Goal: Task Accomplishment & Management: Complete application form

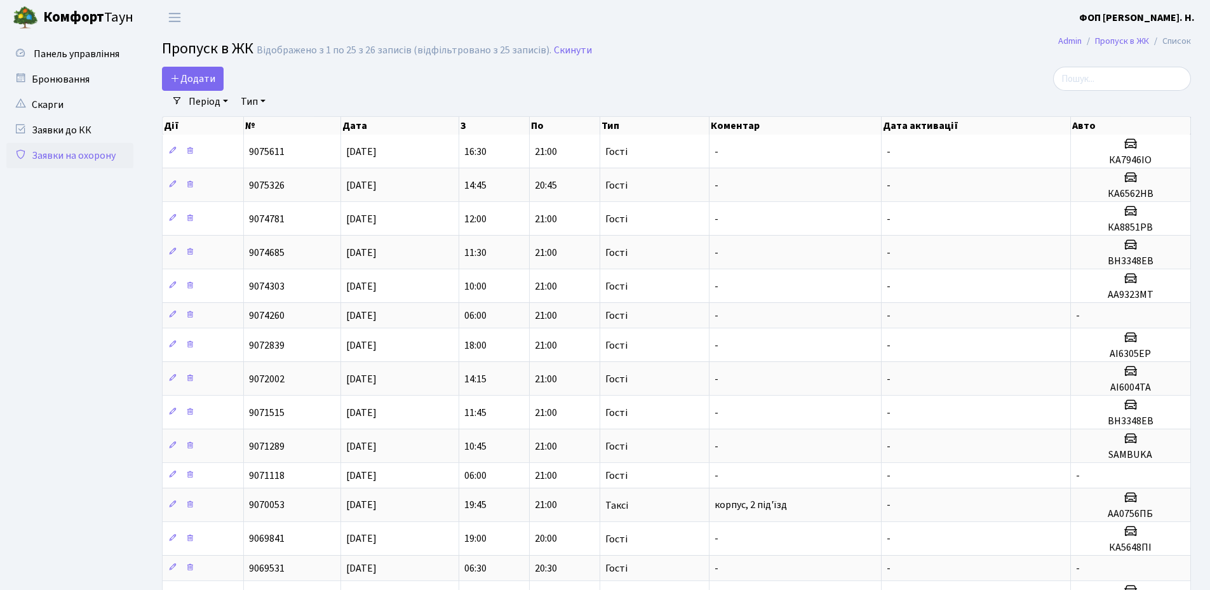
select select "25"
click at [1111, 77] on input "search" at bounding box center [1122, 79] width 138 height 24
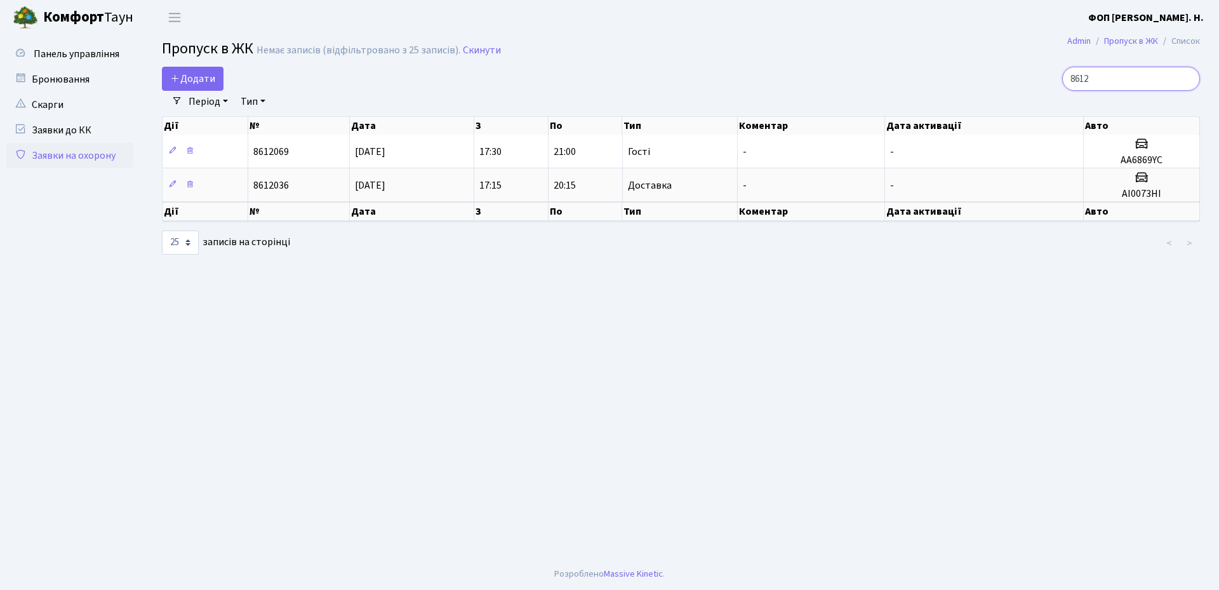
click at [1083, 80] on input "8612" at bounding box center [1131, 79] width 138 height 24
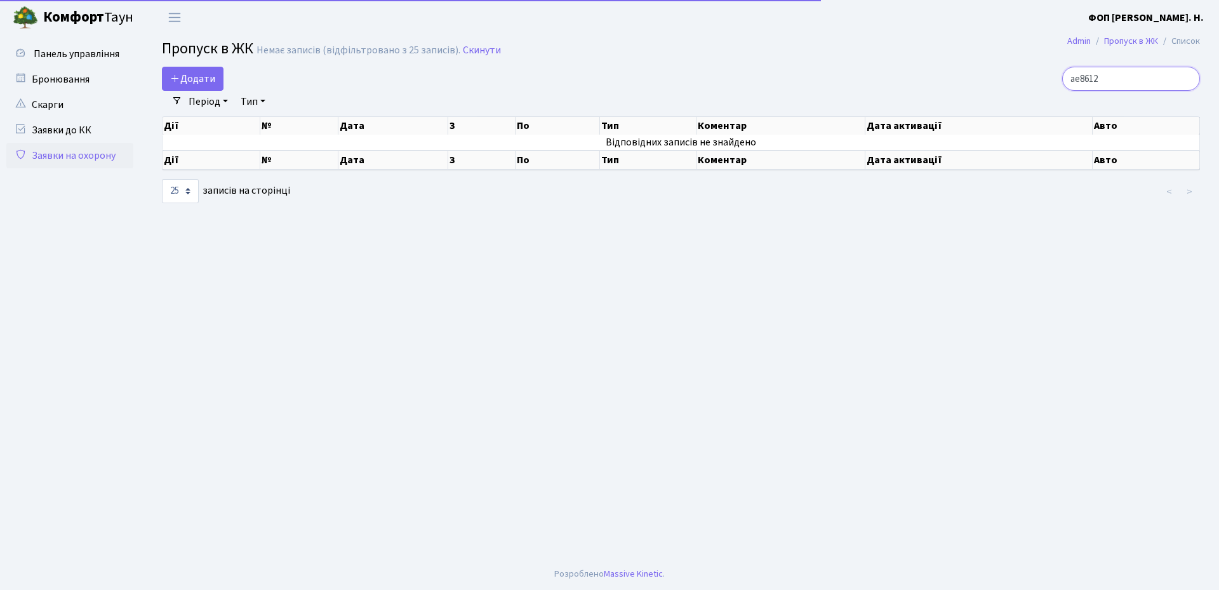
click at [1140, 81] on input "ае8612" at bounding box center [1131, 79] width 138 height 24
type input "ае8612кк"
drag, startPoint x: 1140, startPoint y: 81, endPoint x: 1070, endPoint y: 81, distance: 70.5
click at [1070, 81] on div "ае8612кк" at bounding box center [1033, 79] width 333 height 24
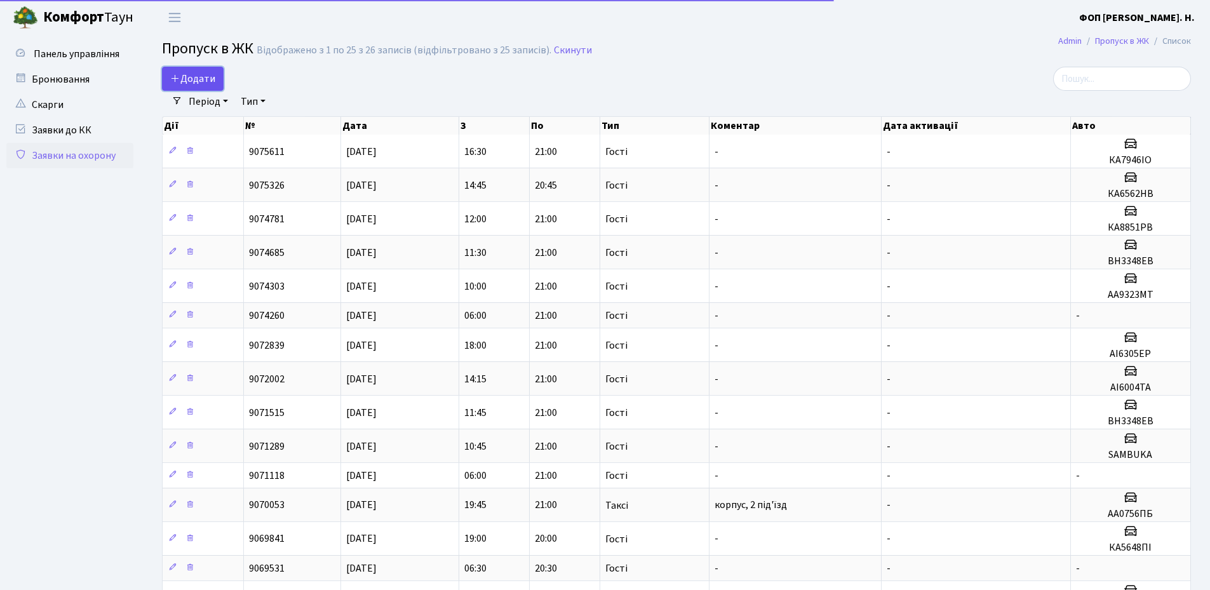
click at [196, 74] on span "Додати" at bounding box center [192, 79] width 45 height 14
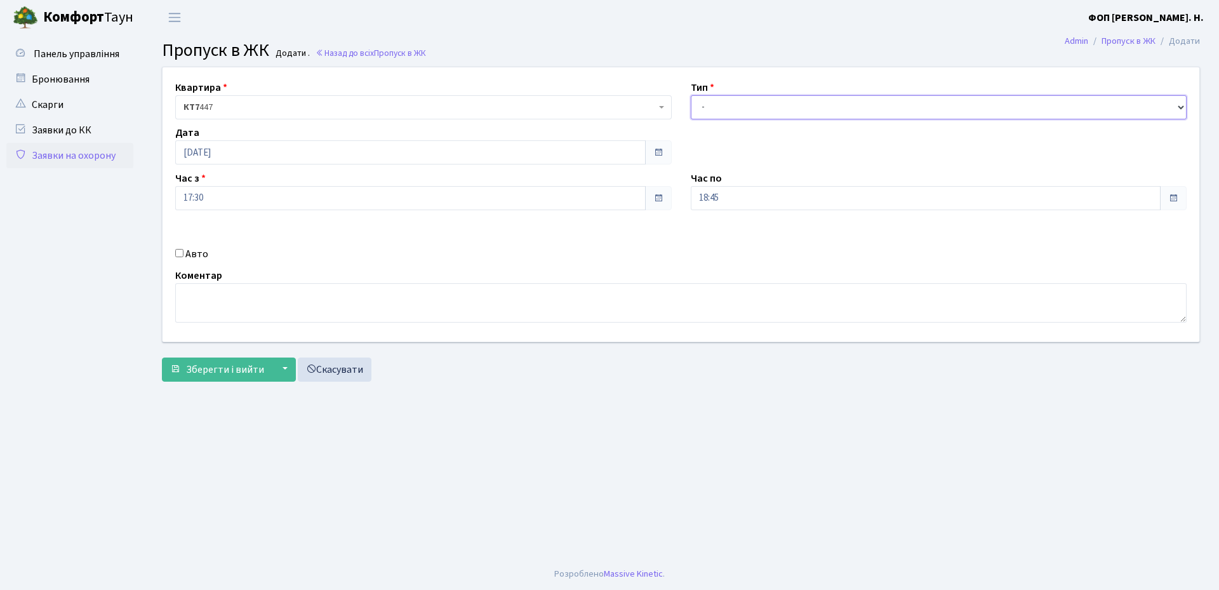
click at [754, 109] on select "- Доставка Таксі Гості Сервіс" at bounding box center [939, 107] width 497 height 24
select select "3"
click at [691, 95] on select "- Доставка Таксі Гості Сервіс" at bounding box center [939, 107] width 497 height 24
drag, startPoint x: 733, startPoint y: 192, endPoint x: 738, endPoint y: 206, distance: 14.3
click at [733, 193] on input "18:45" at bounding box center [926, 198] width 471 height 24
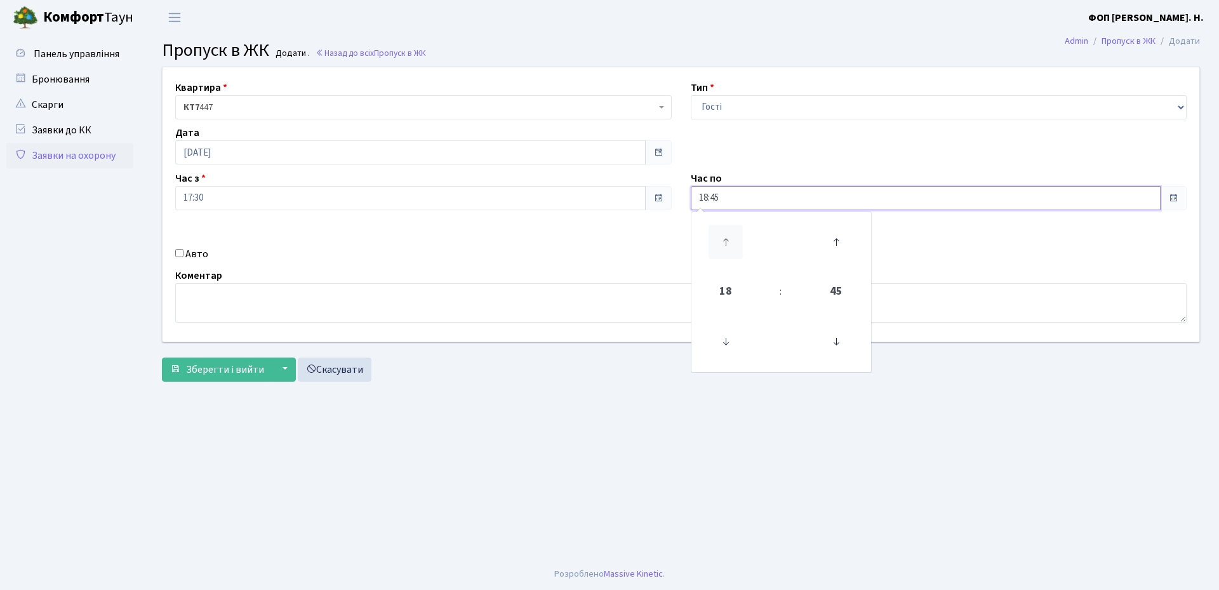
click at [733, 243] on icon at bounding box center [726, 242] width 34 height 34
click at [834, 338] on icon at bounding box center [836, 341] width 34 height 34
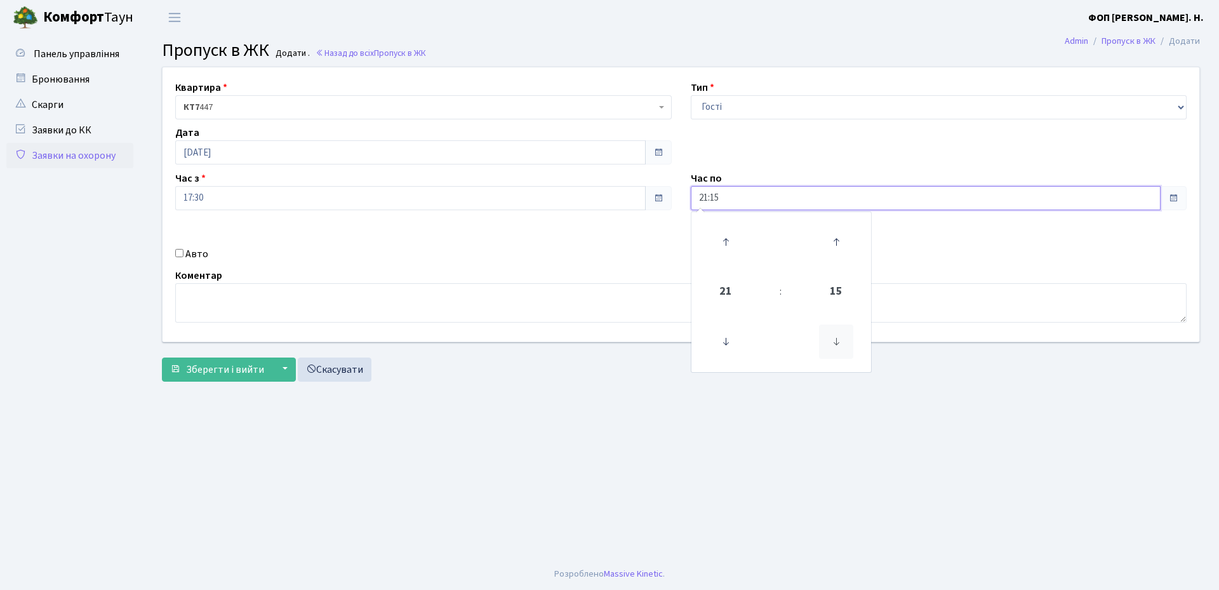
click at [834, 338] on icon at bounding box center [836, 341] width 34 height 34
type input "21:00"
click at [196, 251] on label "Авто" at bounding box center [196, 253] width 23 height 15
click at [184, 251] on input "Авто" at bounding box center [179, 253] width 8 height 8
checkbox input "true"
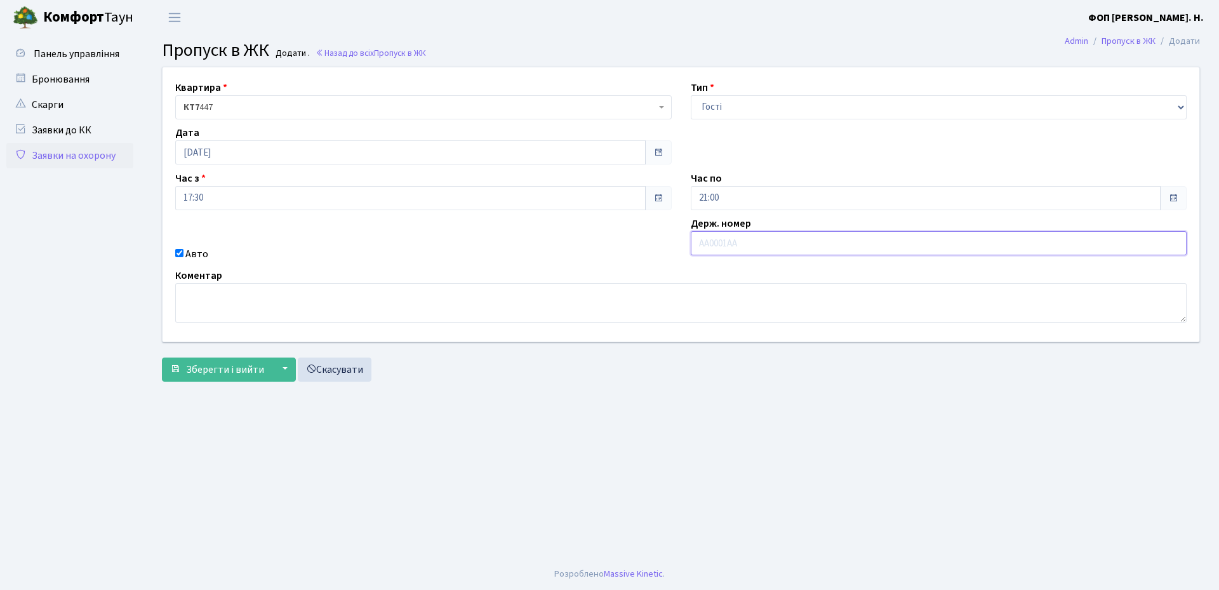
paste input "ае8612кк"
type input "ае8612кк"
click at [205, 371] on span "Зберегти і вийти" at bounding box center [225, 370] width 78 height 14
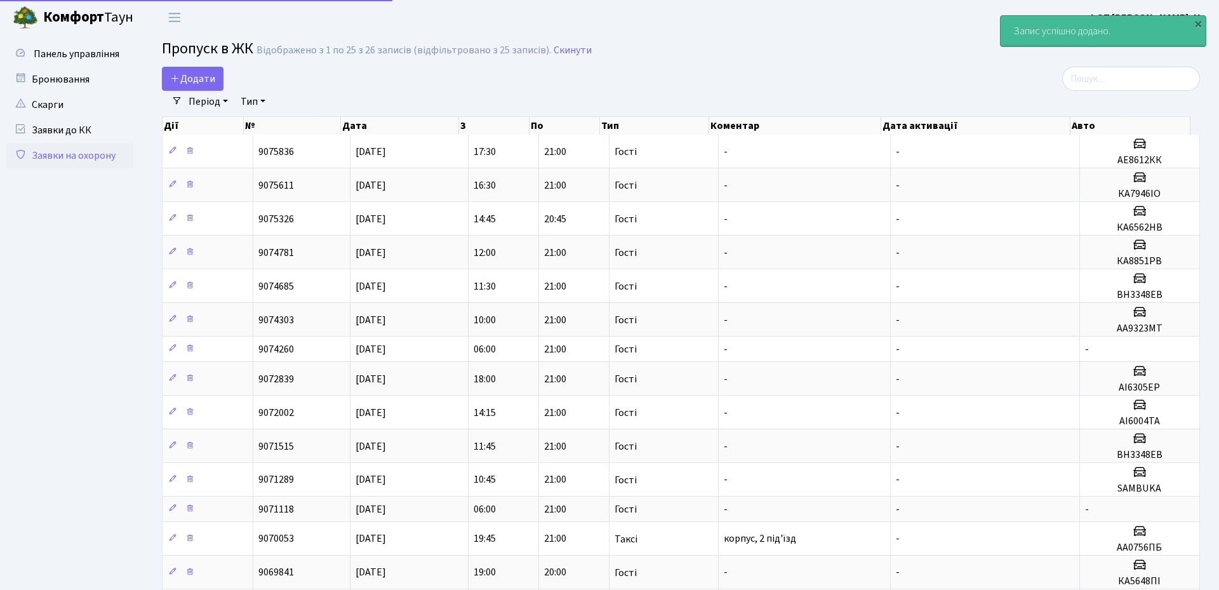
select select "25"
